Goal: Check status: Check status

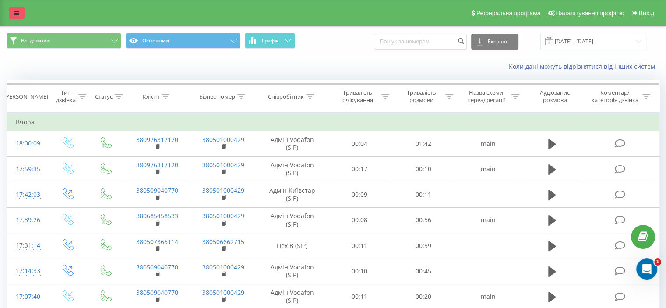
click at [12, 7] on link at bounding box center [17, 13] width 16 height 12
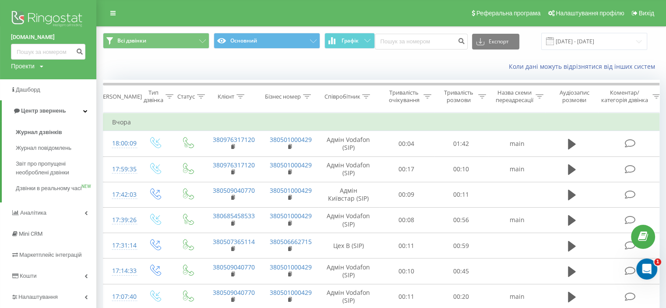
click at [42, 12] on img at bounding box center [48, 20] width 74 height 22
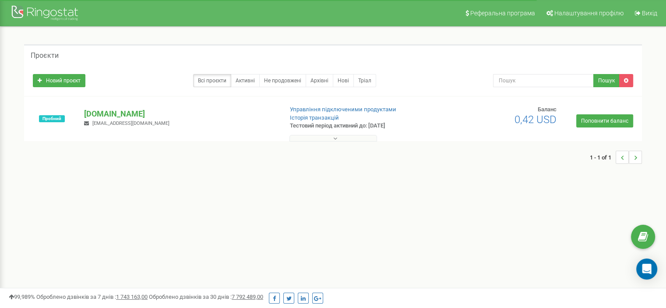
drag, startPoint x: 0, startPoint y: 0, endPoint x: 537, endPoint y: 117, distance: 549.6
click at [538, 118] on span "0,42 USD" at bounding box center [535, 119] width 42 height 12
click at [471, 169] on div "1 - 1 of 1" at bounding box center [332, 157] width 617 height 31
click at [30, 13] on div at bounding box center [46, 14] width 70 height 21
click at [585, 14] on span "Налаштування профілю" at bounding box center [588, 13] width 69 height 7
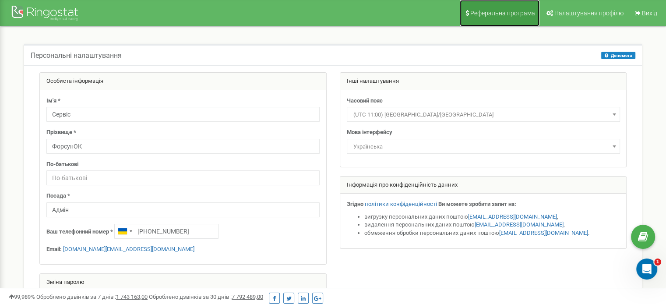
click at [493, 12] on span "Реферальна програма" at bounding box center [502, 13] width 65 height 7
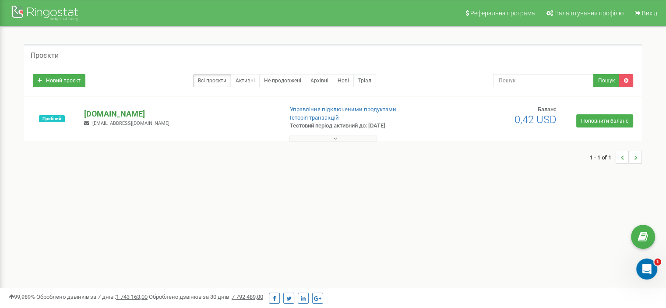
click at [124, 112] on p "[DOMAIN_NAME]" at bounding box center [179, 113] width 191 height 11
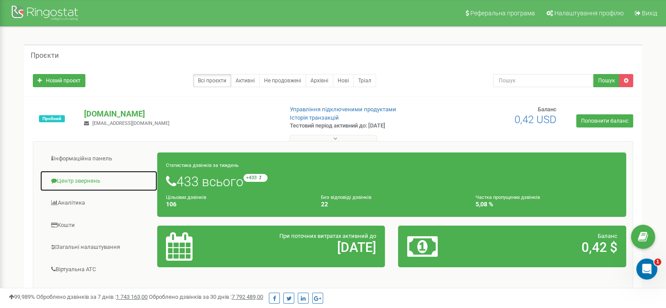
click at [84, 178] on link "Центр звернень" at bounding box center [99, 180] width 118 height 21
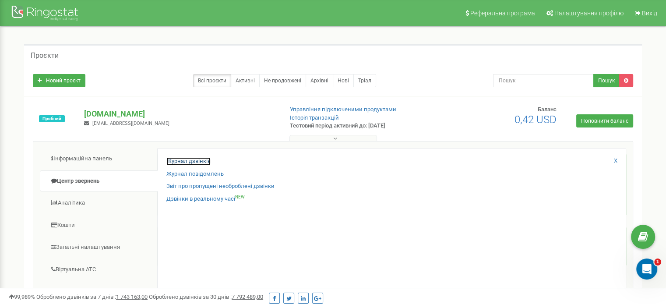
click at [182, 161] on link "Журнал дзвінків" at bounding box center [188, 161] width 44 height 8
